Goal: Information Seeking & Learning: Learn about a topic

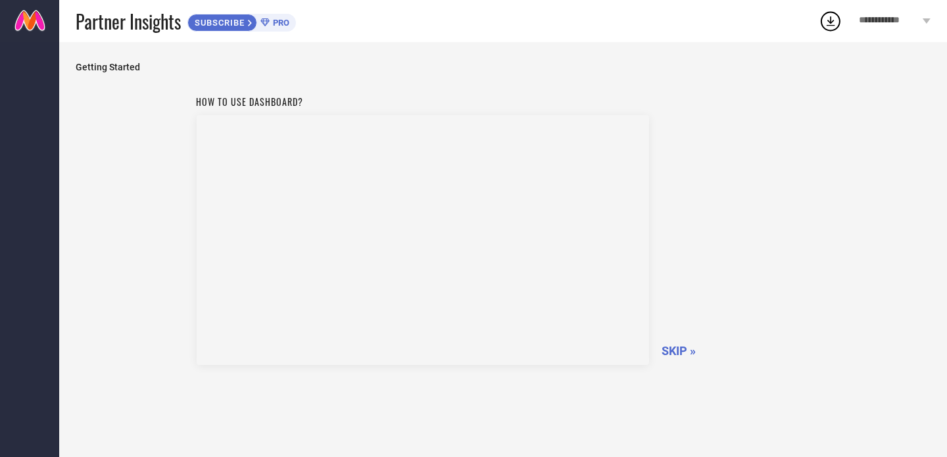
click at [688, 353] on span "SKIP »" at bounding box center [679, 351] width 34 height 14
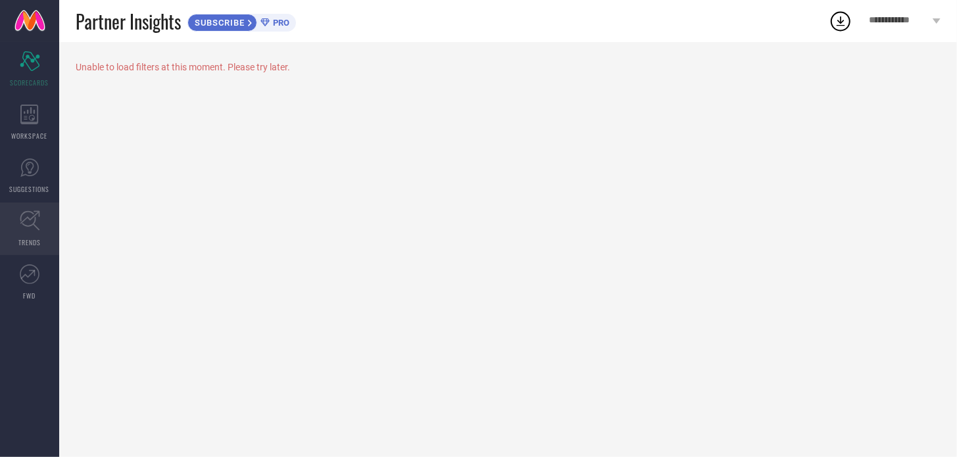
click at [20, 227] on icon at bounding box center [30, 220] width 20 height 20
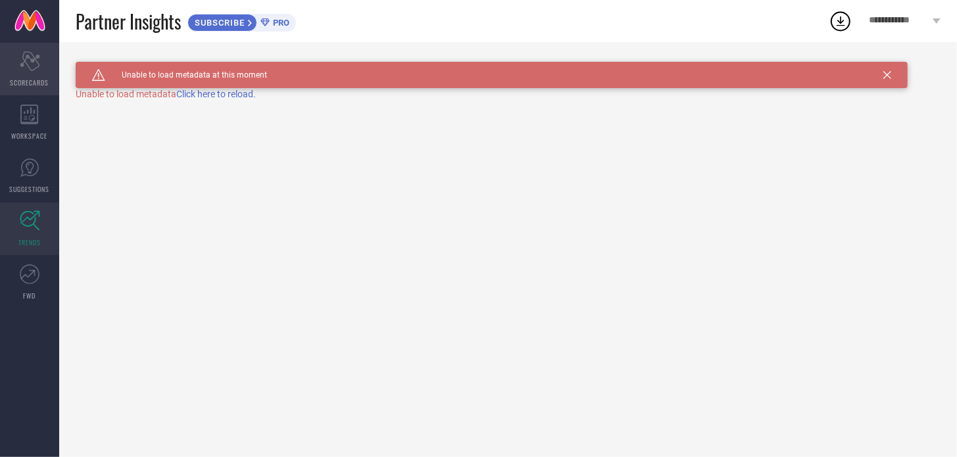
click at [39, 76] on div "Scorecard SCORECARDS" at bounding box center [29, 69] width 59 height 53
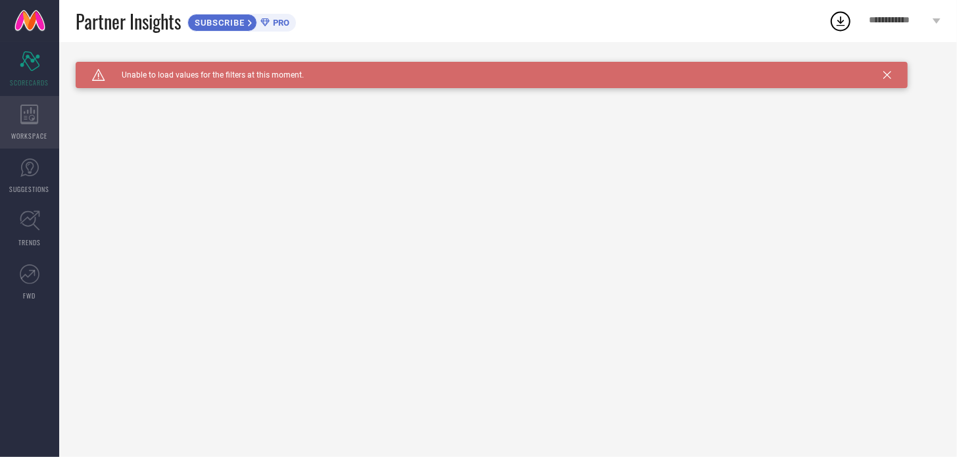
click at [43, 119] on div "WORKSPACE" at bounding box center [29, 122] width 59 height 53
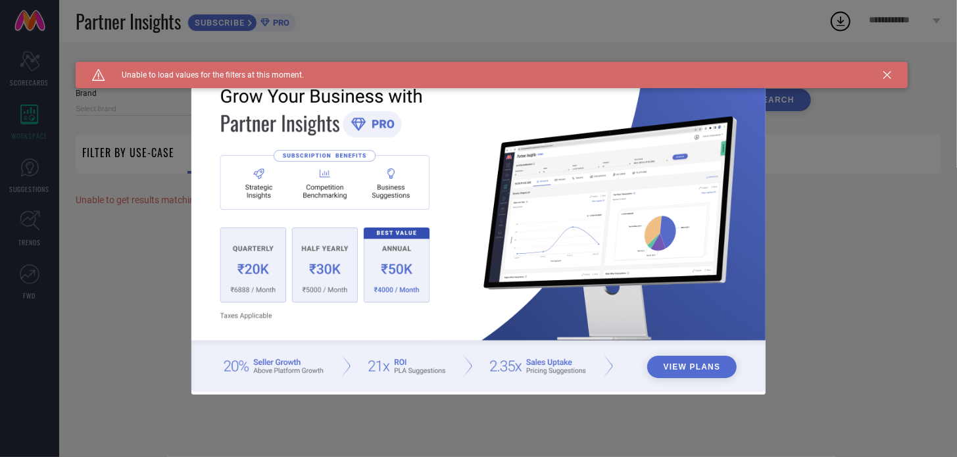
type input "1 STOP FASHION"
type input "All"
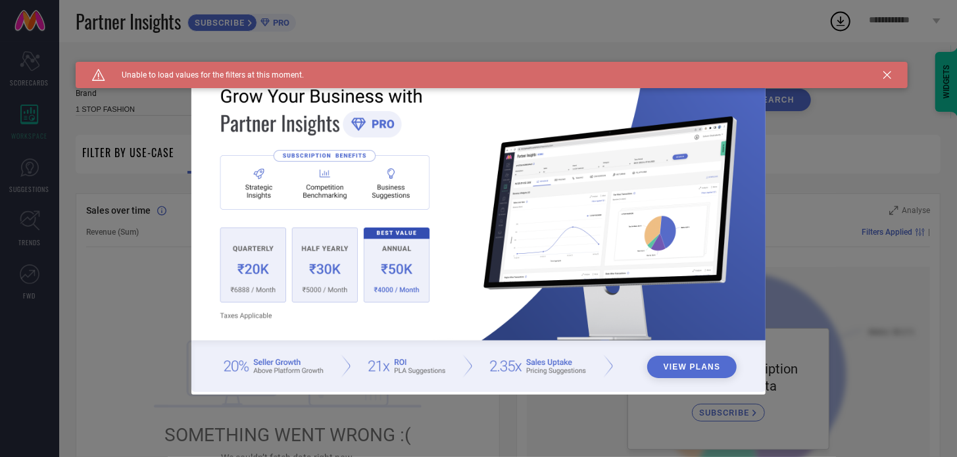
click at [884, 74] on icon at bounding box center [887, 75] width 8 height 8
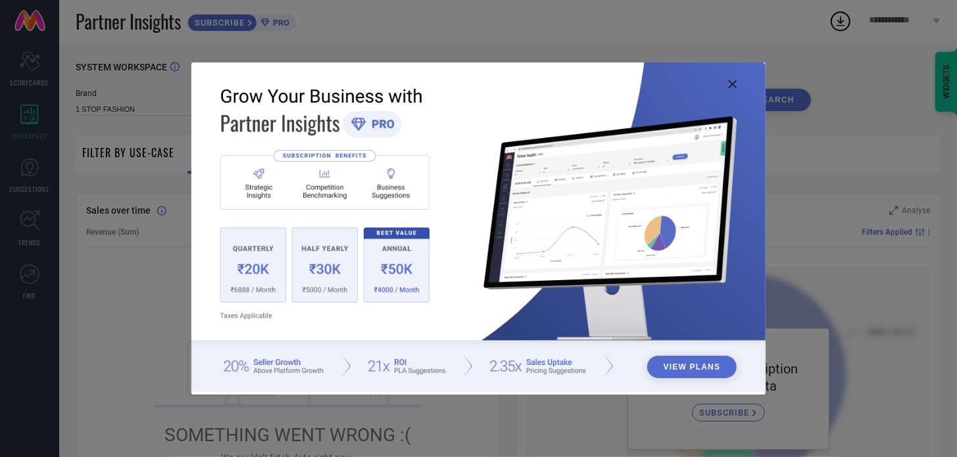
click at [737, 84] on img at bounding box center [478, 227] width 574 height 330
click at [735, 84] on icon at bounding box center [733, 84] width 8 height 8
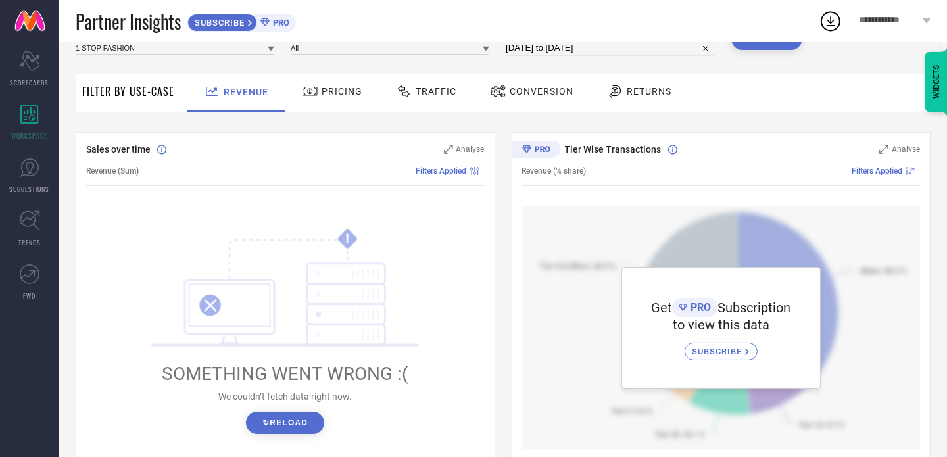
scroll to position [36, 0]
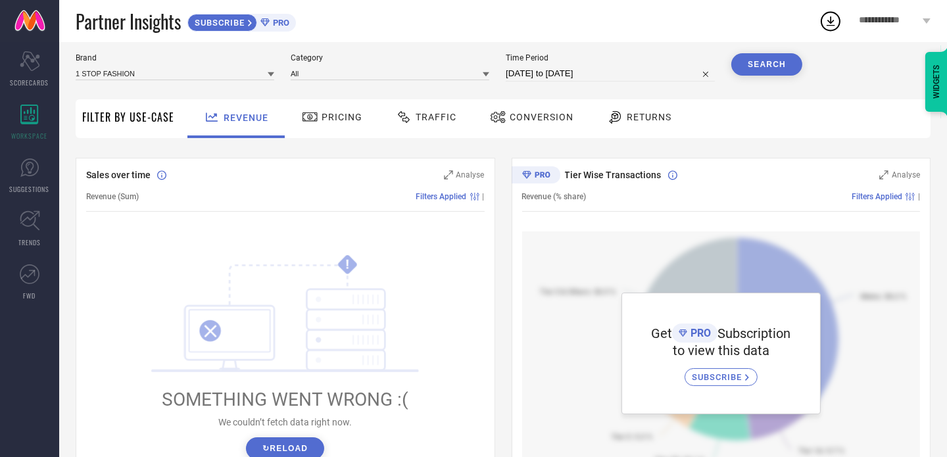
click at [416, 114] on span "Traffic" at bounding box center [436, 117] width 41 height 11
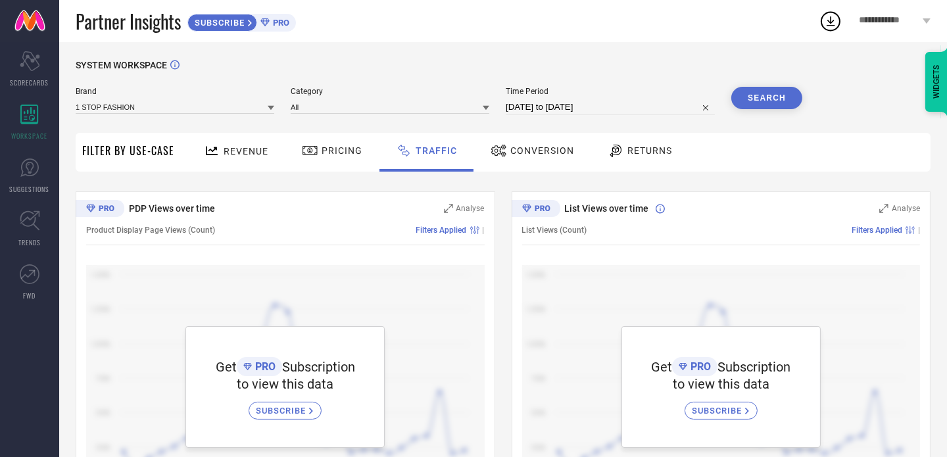
scroll to position [0, 0]
